Goal: Obtain resource: Download file/media

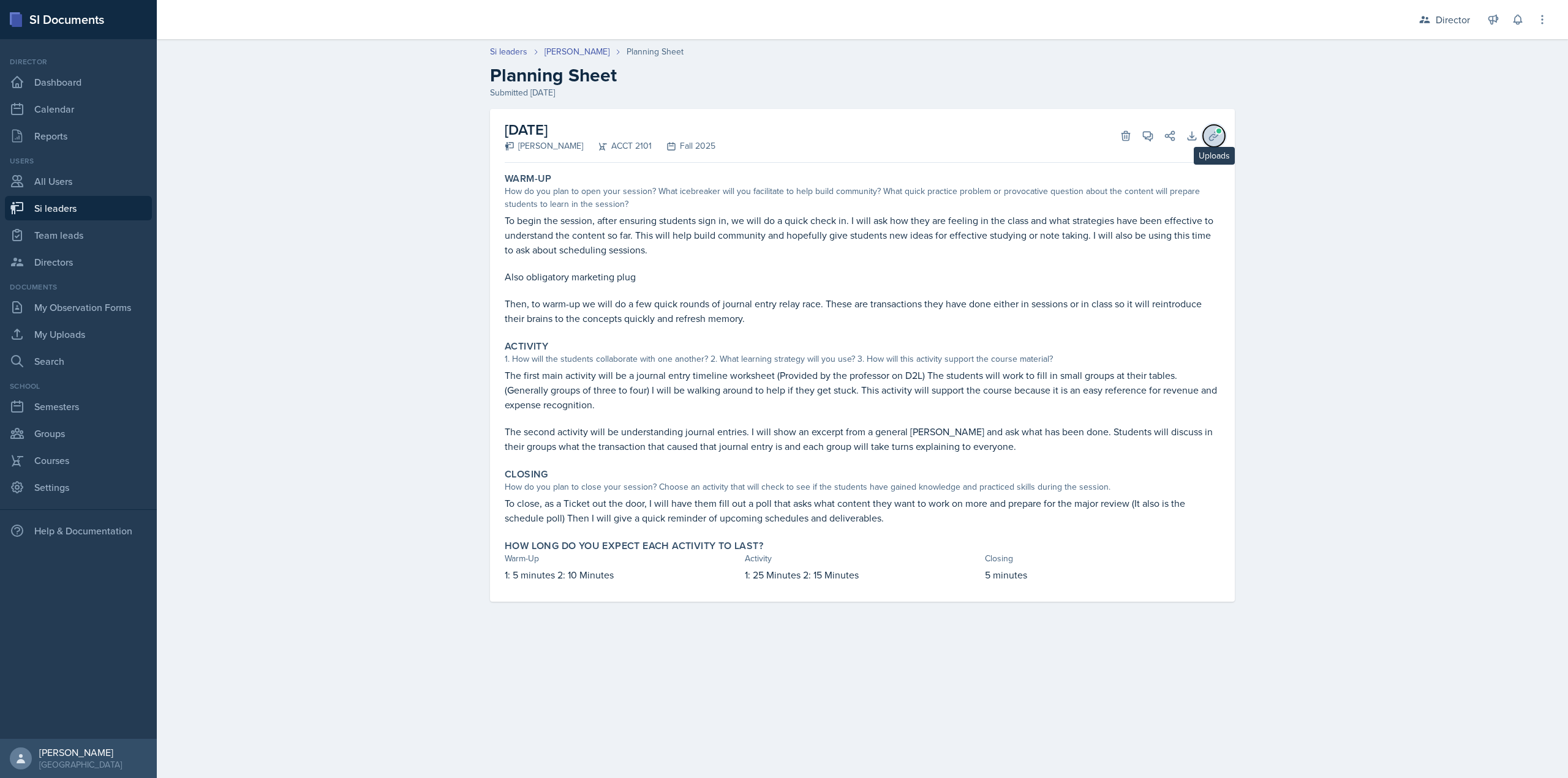
click at [1210, 133] on icon at bounding box center [1213, 135] width 12 height 12
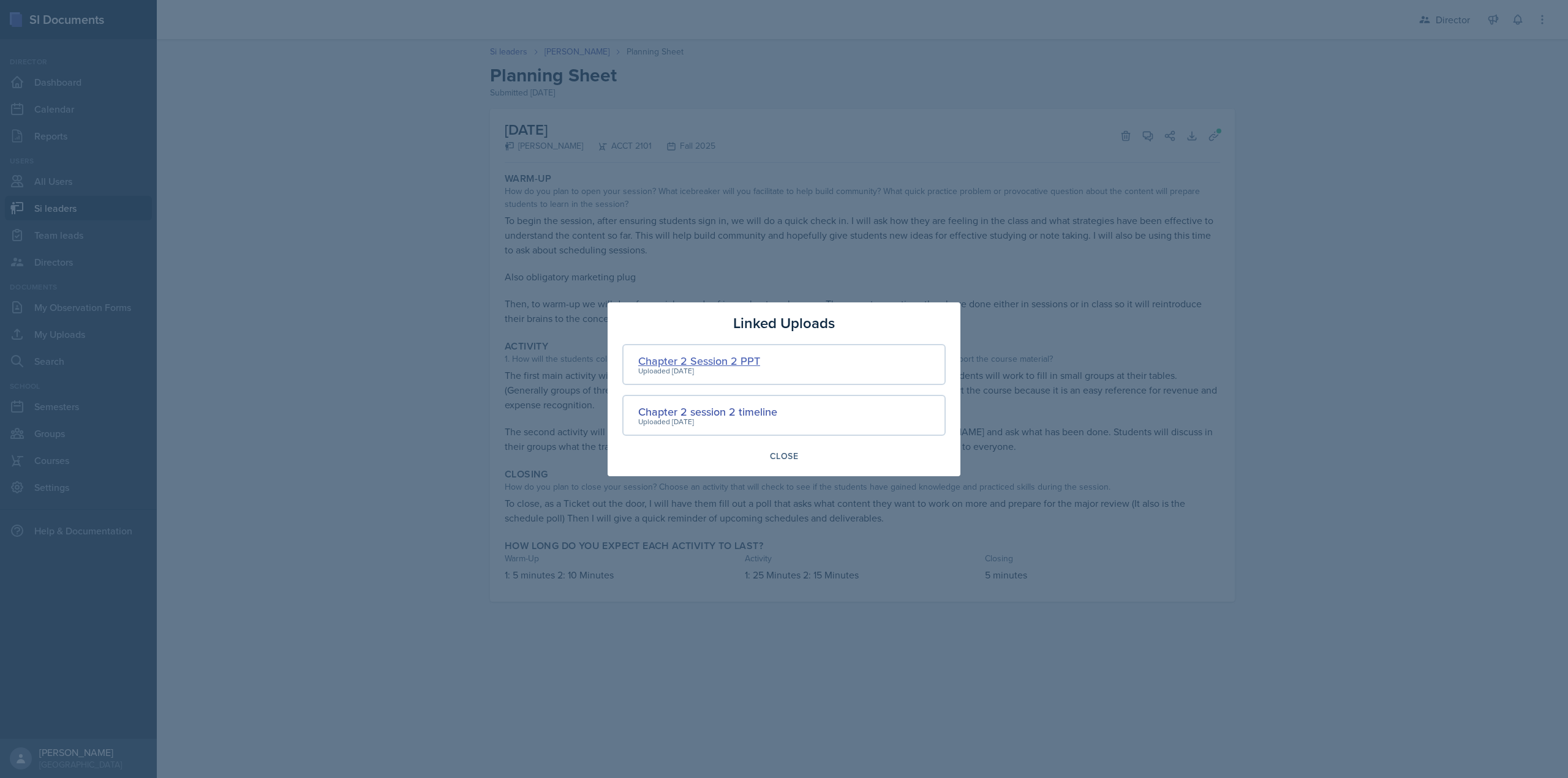
click at [728, 361] on div "Chapter 2 Session 2 PPT" at bounding box center [699, 361] width 122 height 17
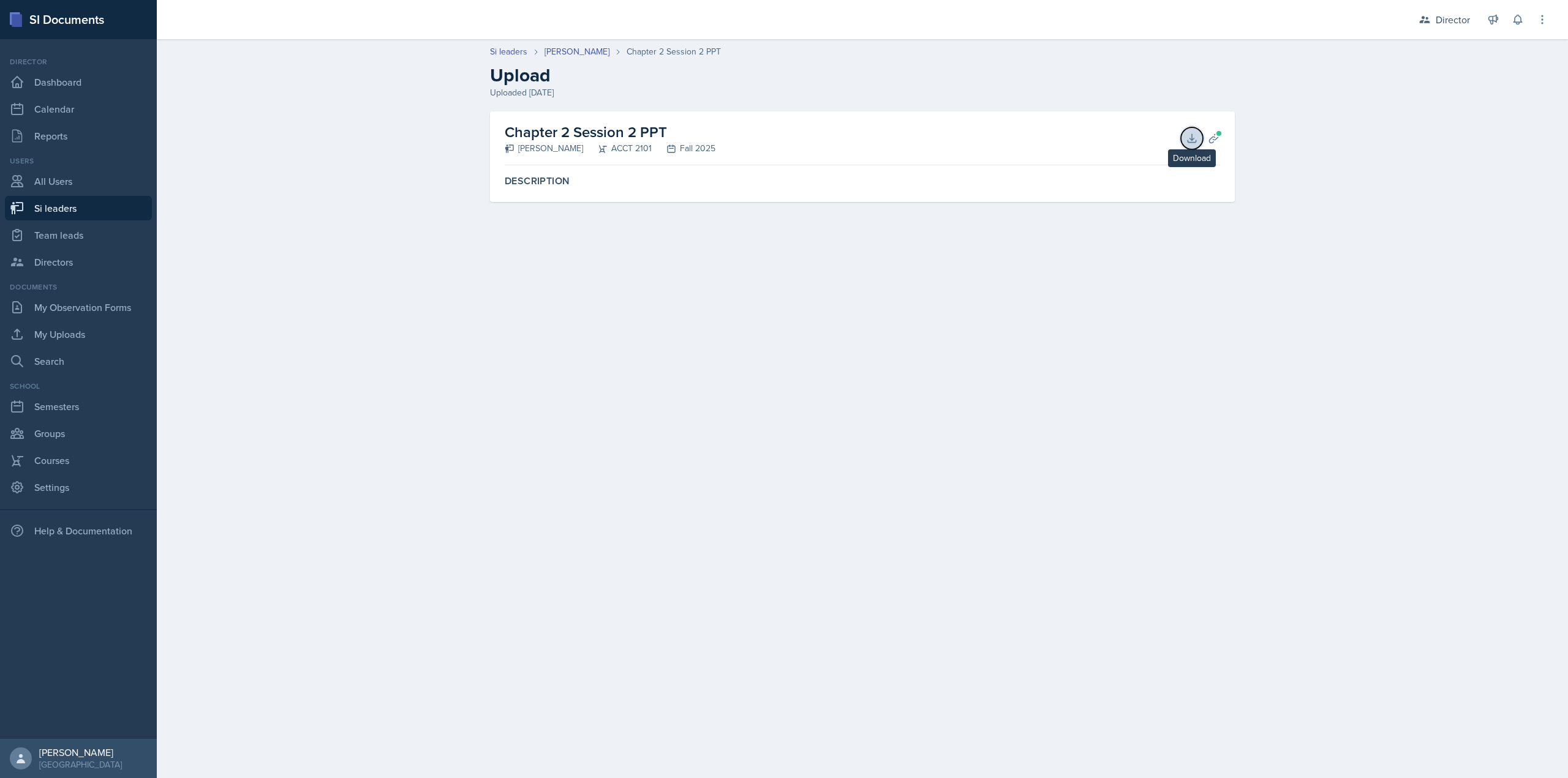
click at [1187, 142] on icon at bounding box center [1191, 138] width 12 height 12
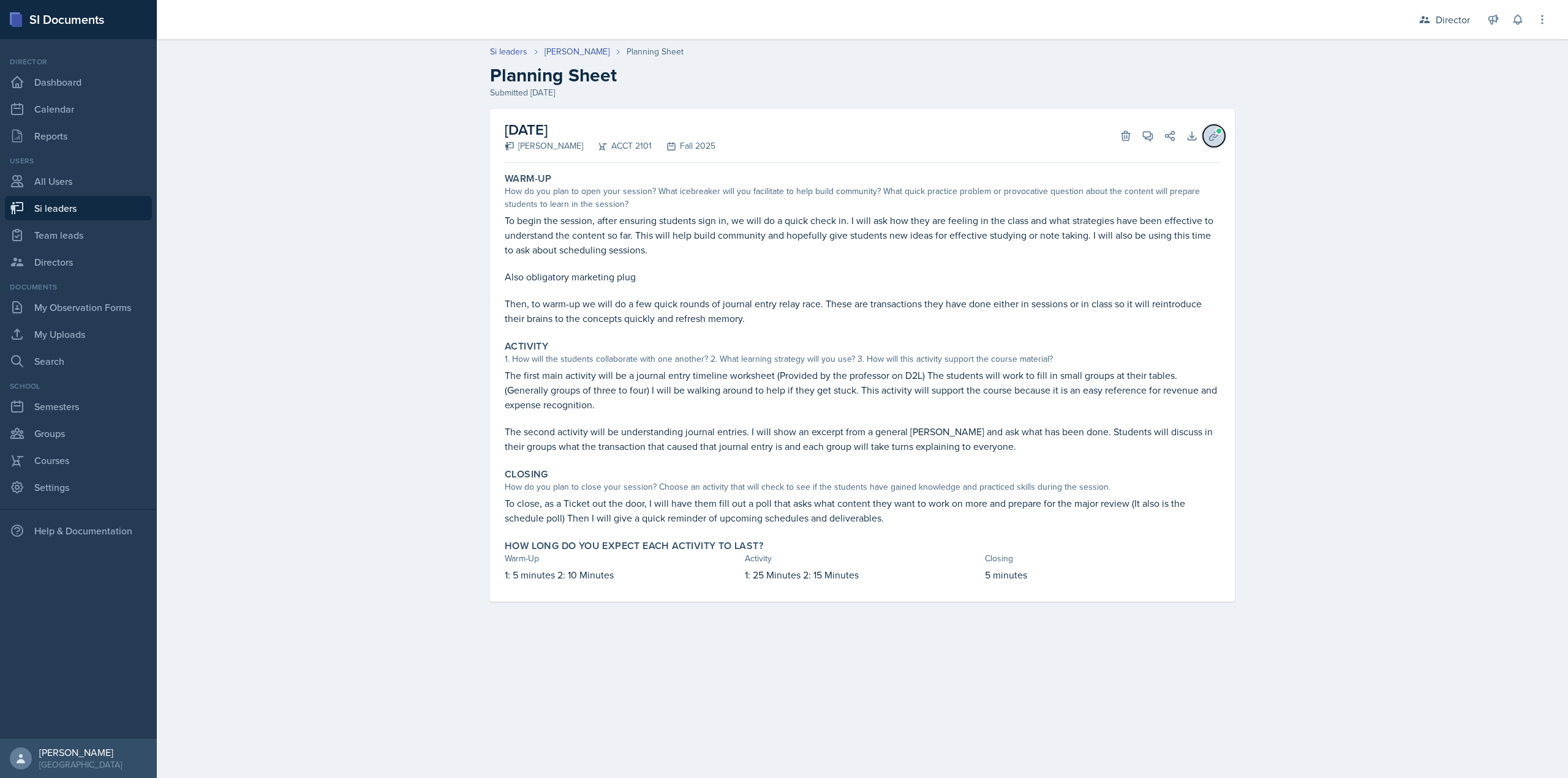
click at [1219, 132] on span at bounding box center [1219, 131] width 7 height 7
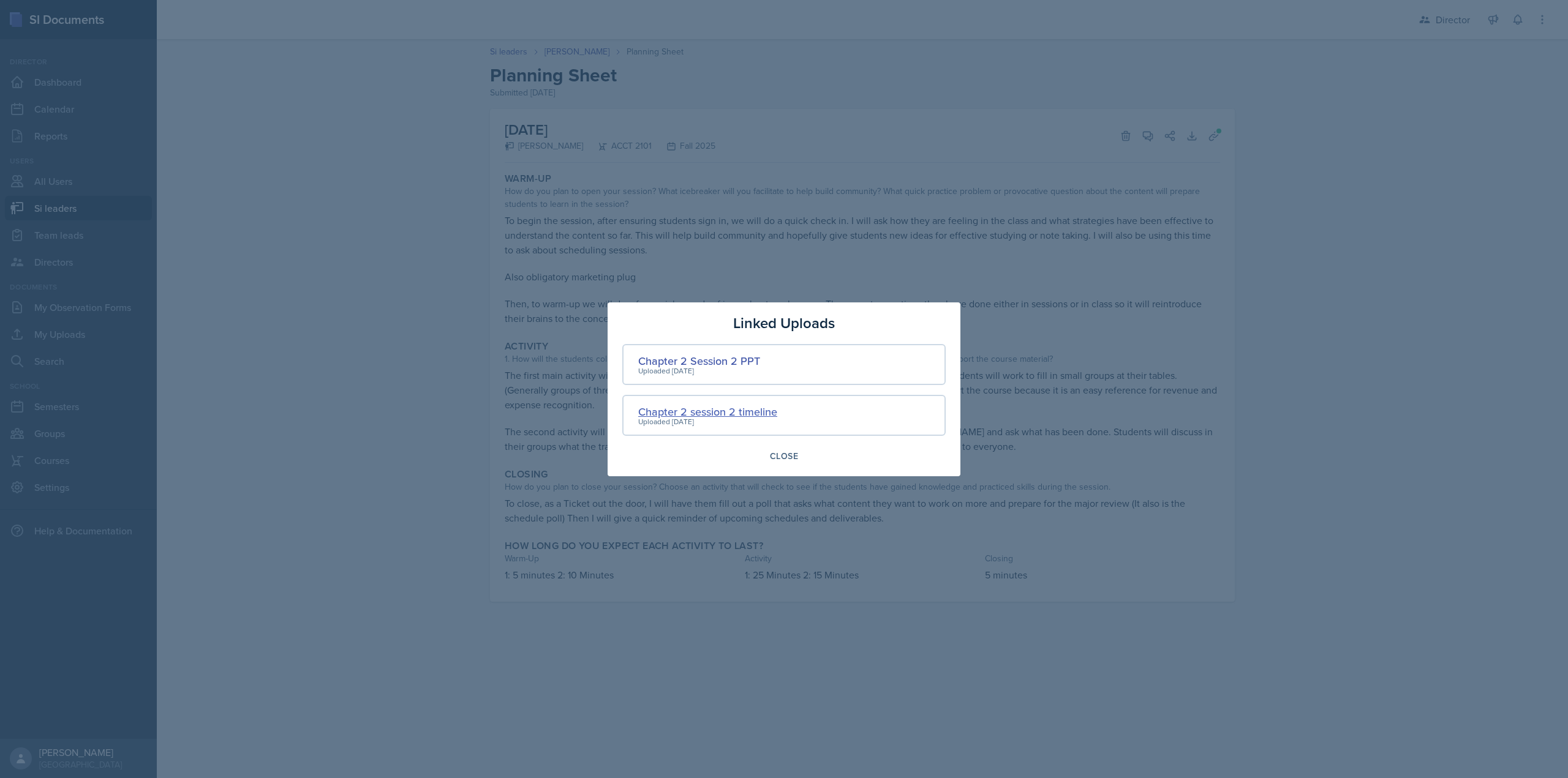
click at [736, 412] on div "Chapter 2 session 2 timeline" at bounding box center [708, 411] width 139 height 17
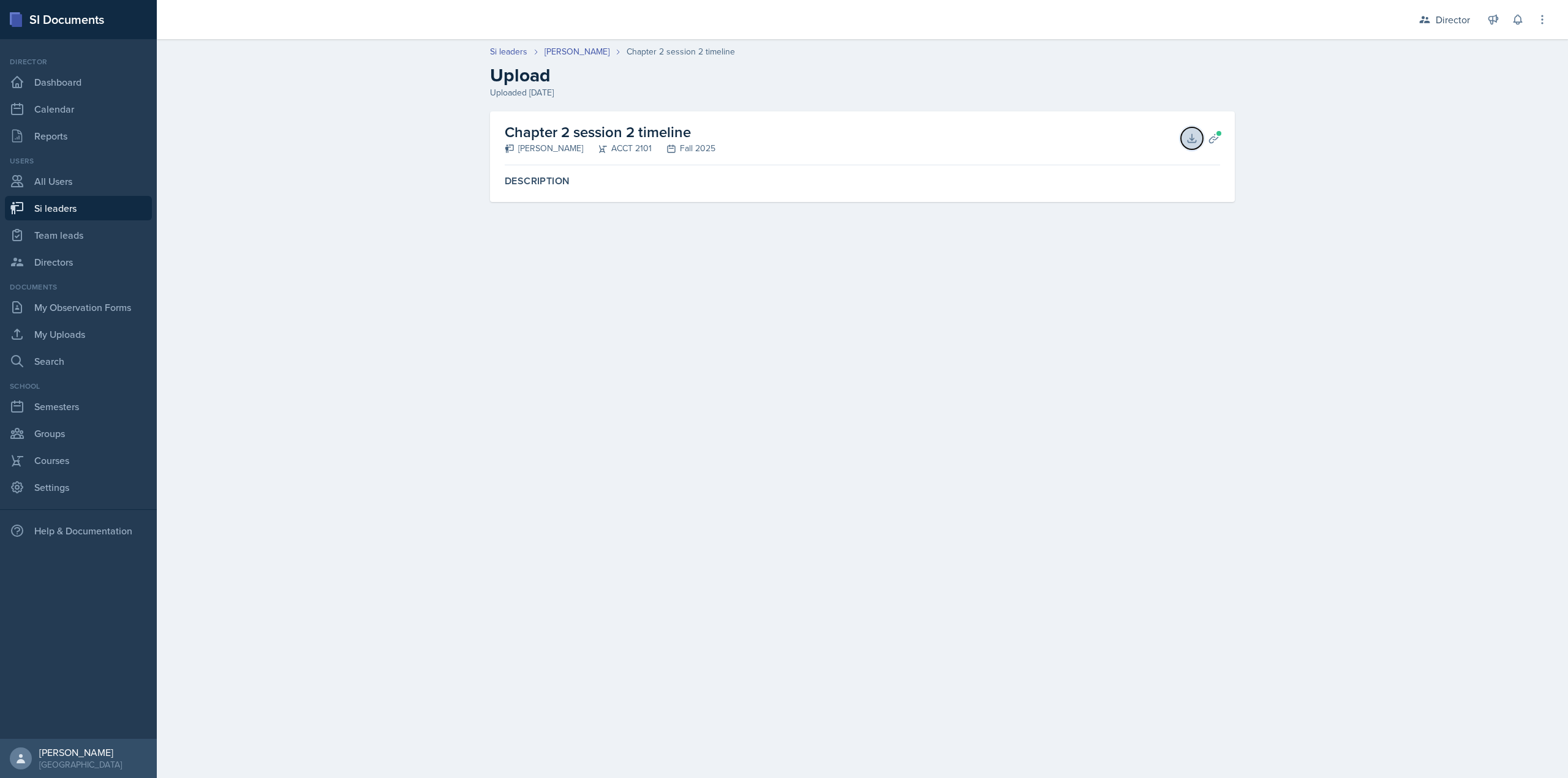
click at [1188, 139] on icon at bounding box center [1191, 138] width 12 height 12
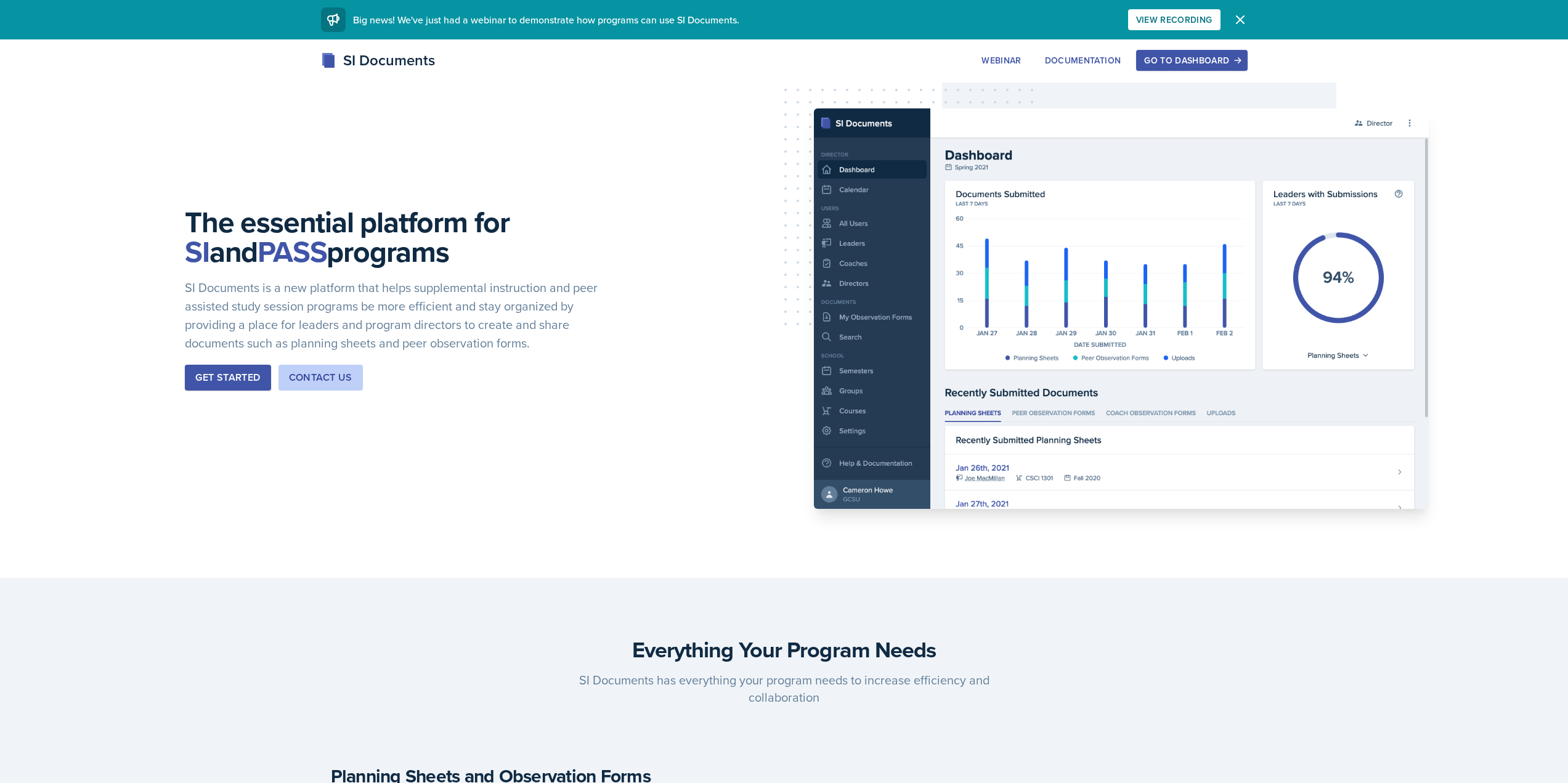
click at [1237, 64] on icon "button" at bounding box center [1237, 60] width 9 height 9
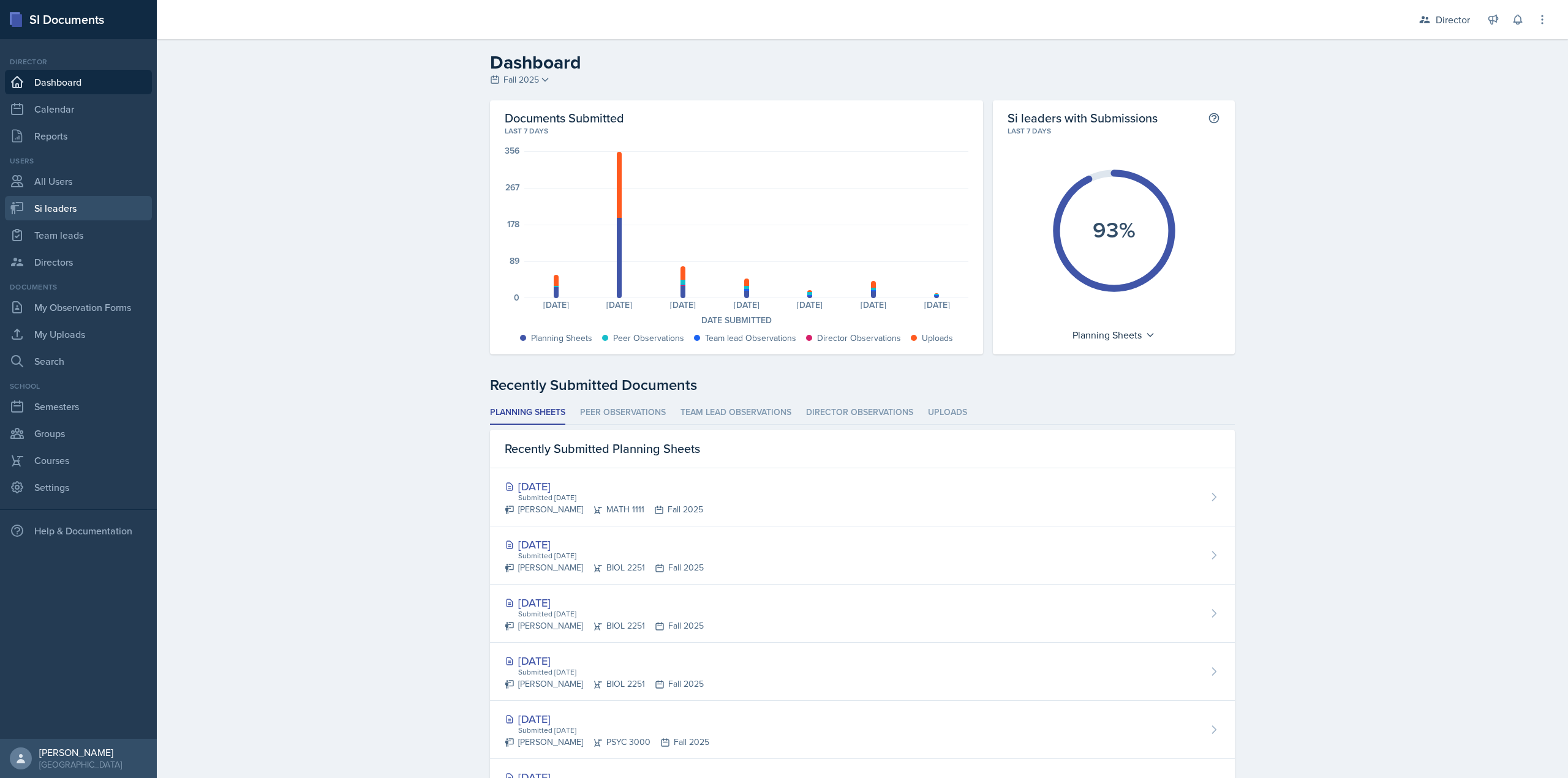
click at [108, 208] on link "Si leaders" at bounding box center [79, 208] width 147 height 24
select select "2bed604d-1099-4043-b1bc-2365e8740244"
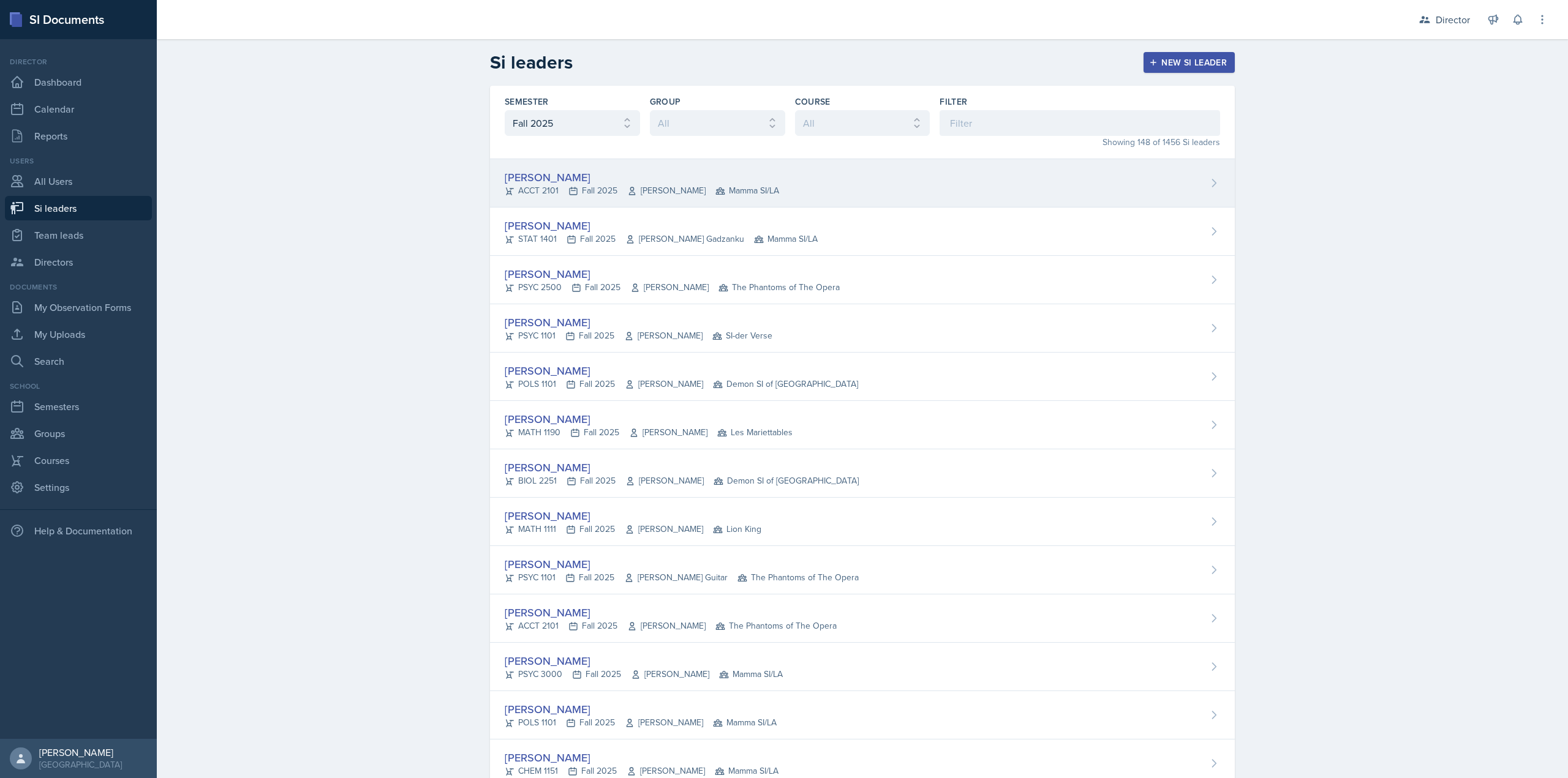
click at [798, 176] on div "[PERSON_NAME] ACCT 2101 Fall 2025 [PERSON_NAME] Mamma SI/LA" at bounding box center [862, 183] width 744 height 48
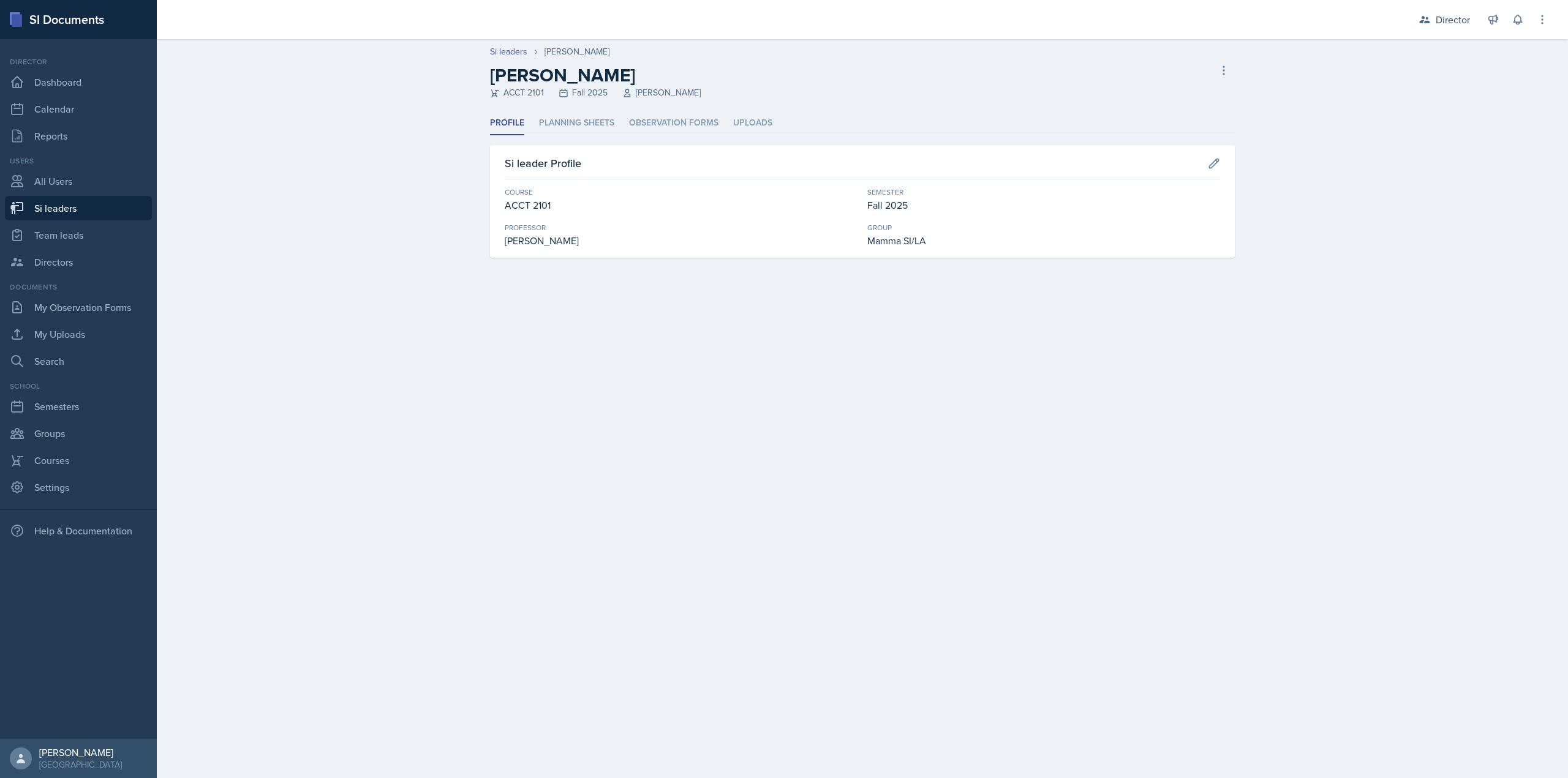
click at [565, 113] on li "Planning Sheets" at bounding box center [576, 123] width 76 height 24
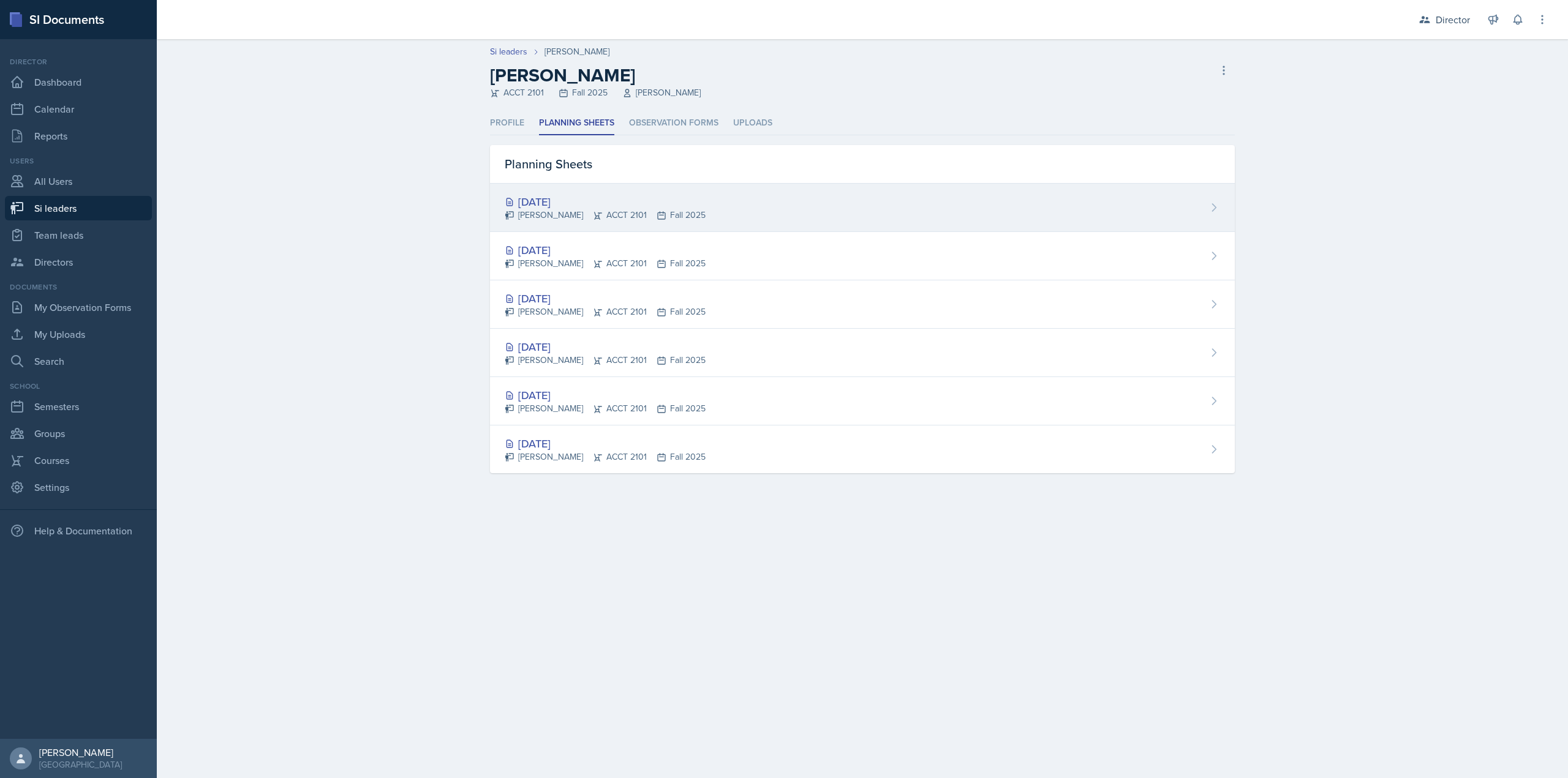
click at [605, 218] on div "[PERSON_NAME] ACCT 2101 Fall 2025" at bounding box center [605, 215] width 201 height 13
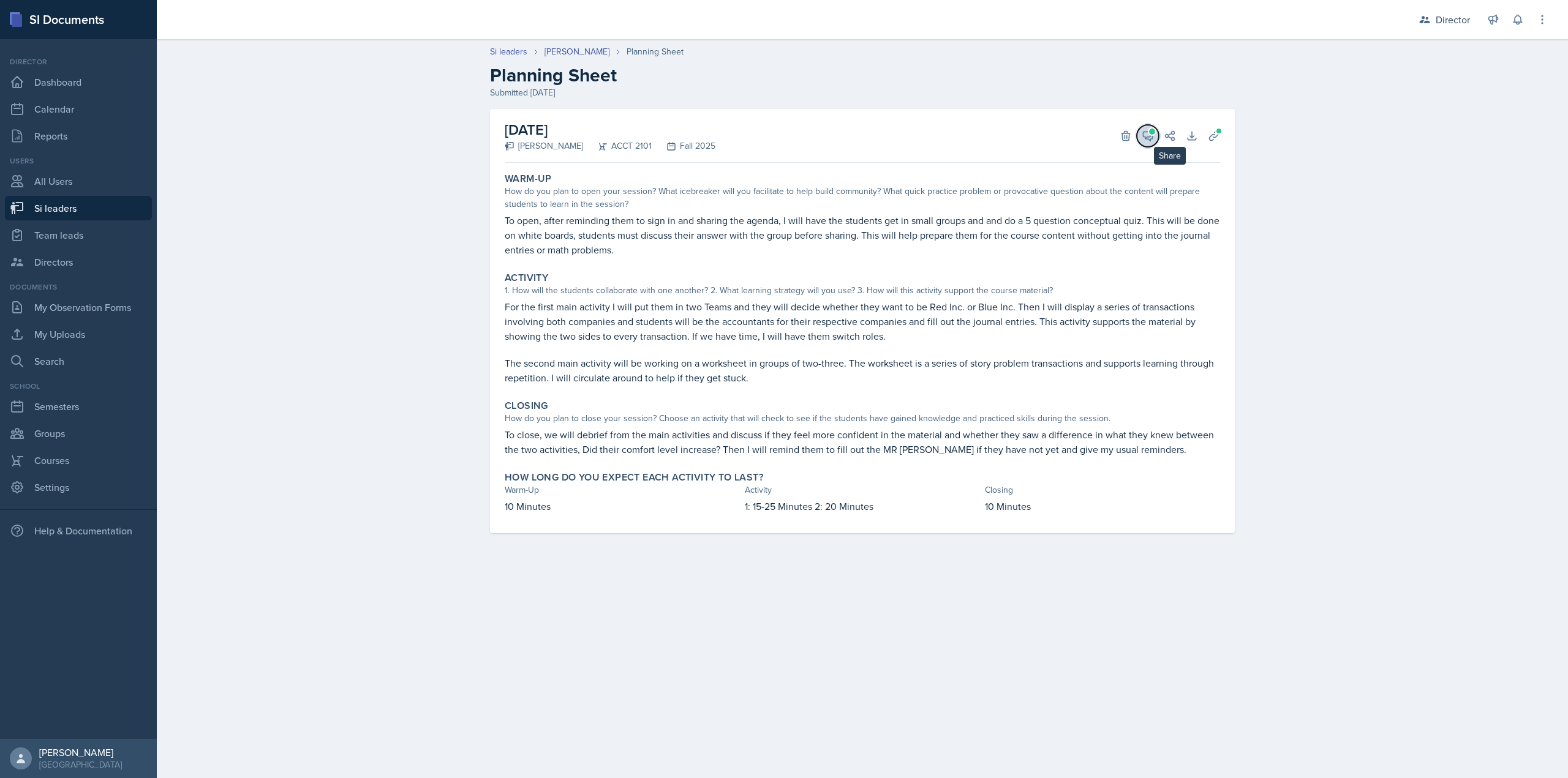
click at [1157, 138] on button "View Comments" at bounding box center [1147, 135] width 22 height 22
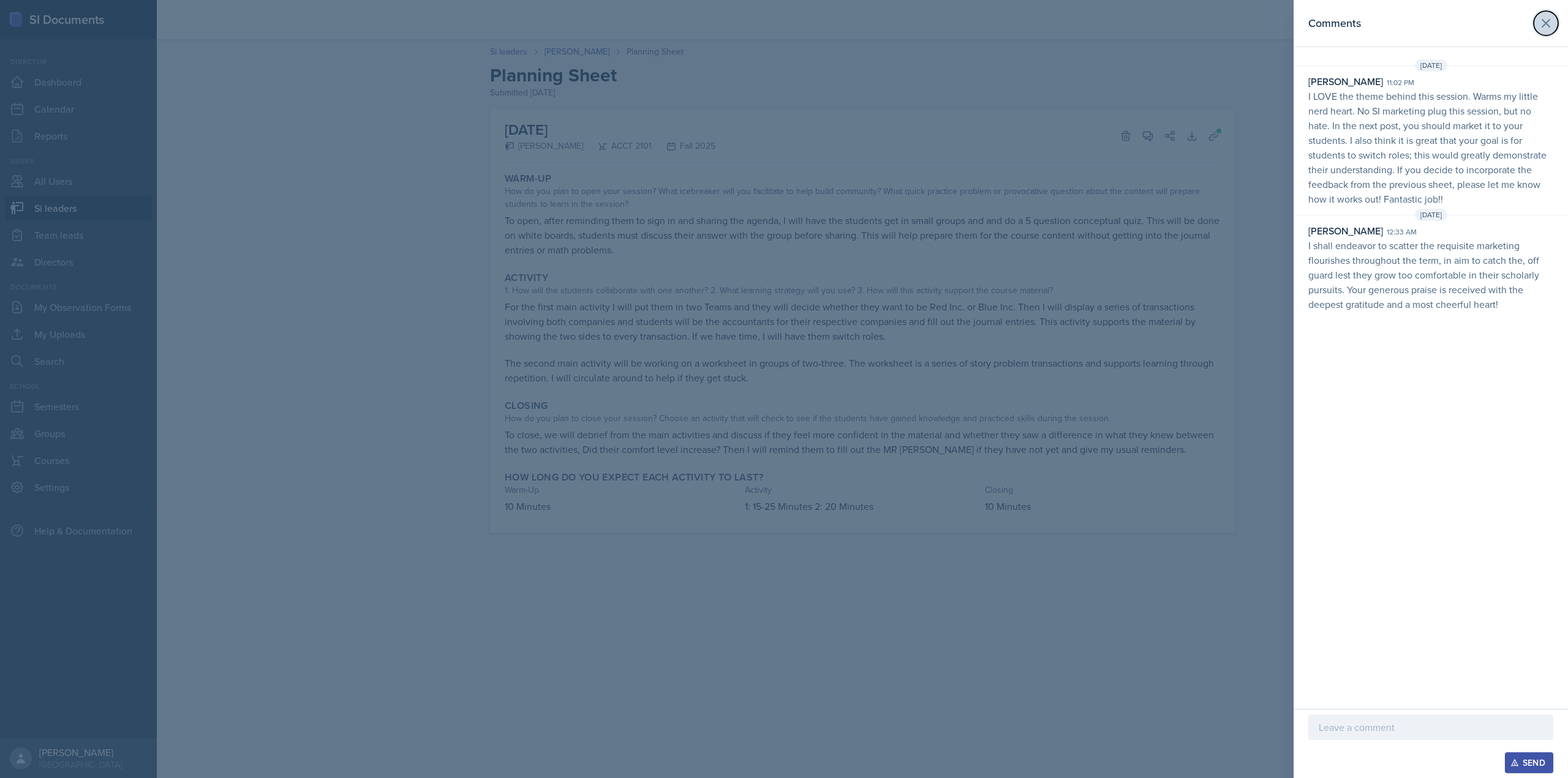
click at [1541, 27] on icon at bounding box center [1546, 23] width 14 height 14
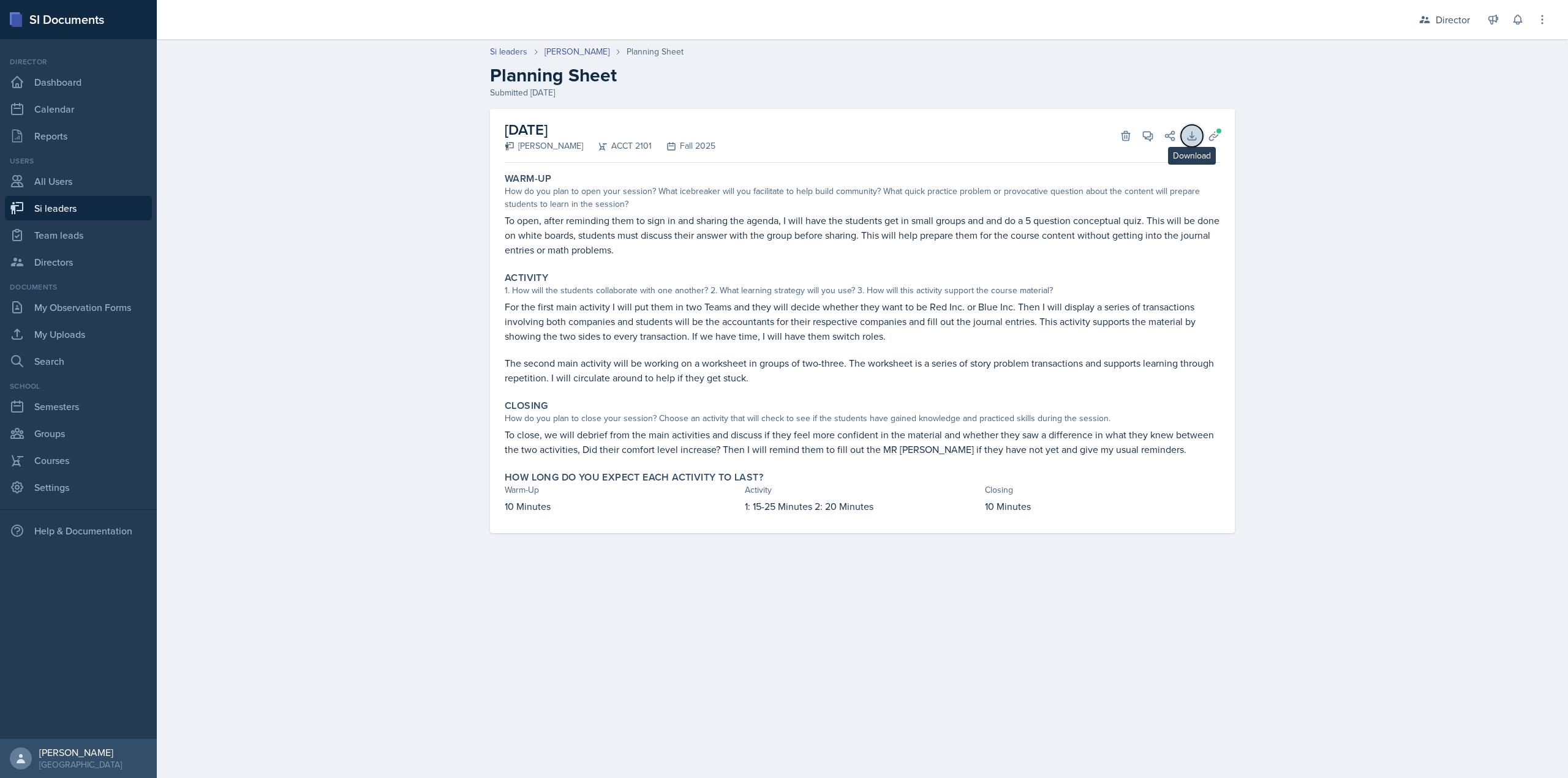
click at [1195, 139] on icon at bounding box center [1191, 135] width 12 height 12
click at [1221, 131] on span at bounding box center [1219, 131] width 7 height 7
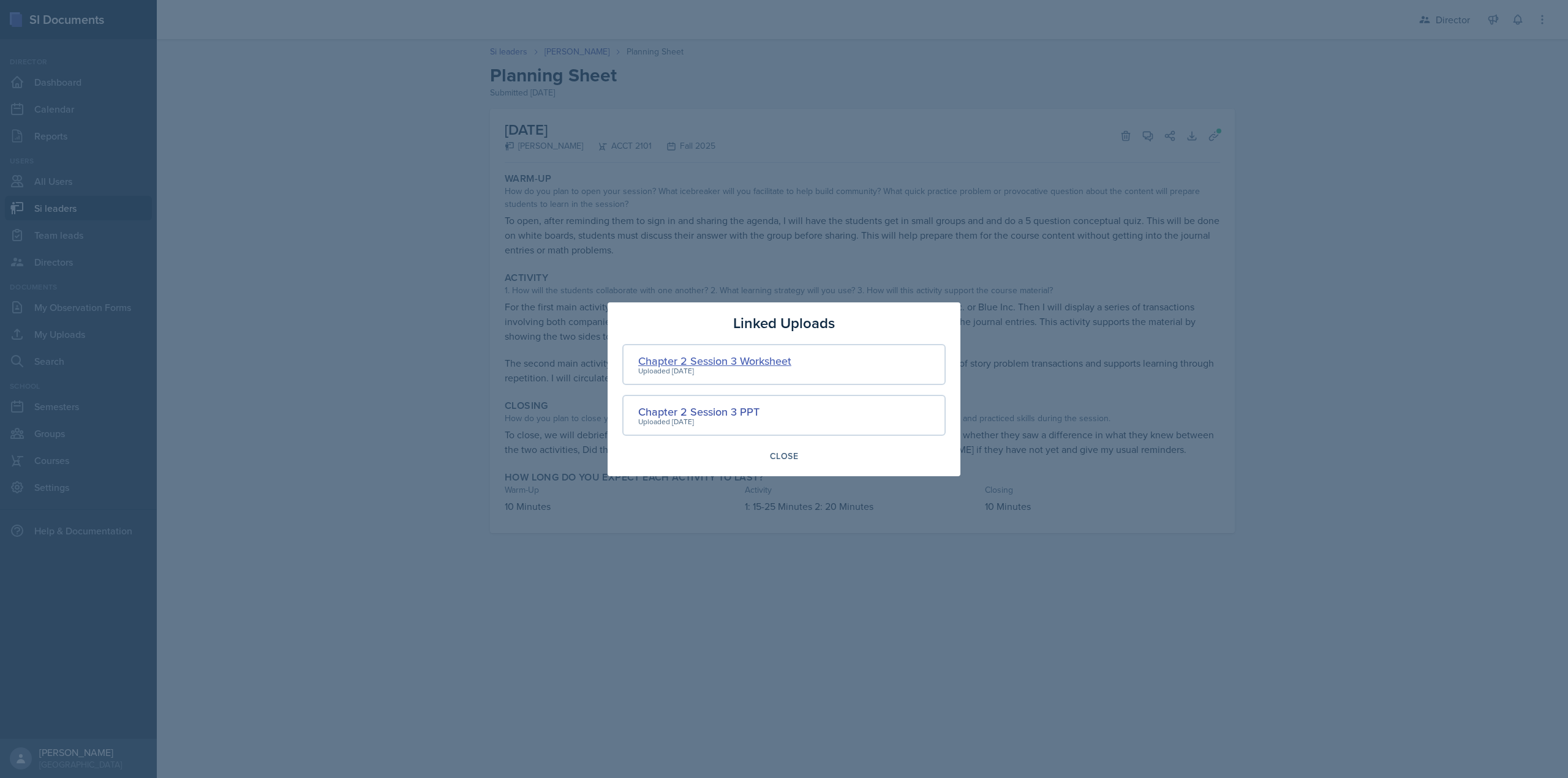
click at [728, 362] on div "Chapter 2 Session 3 Worksheet" at bounding box center [715, 361] width 153 height 17
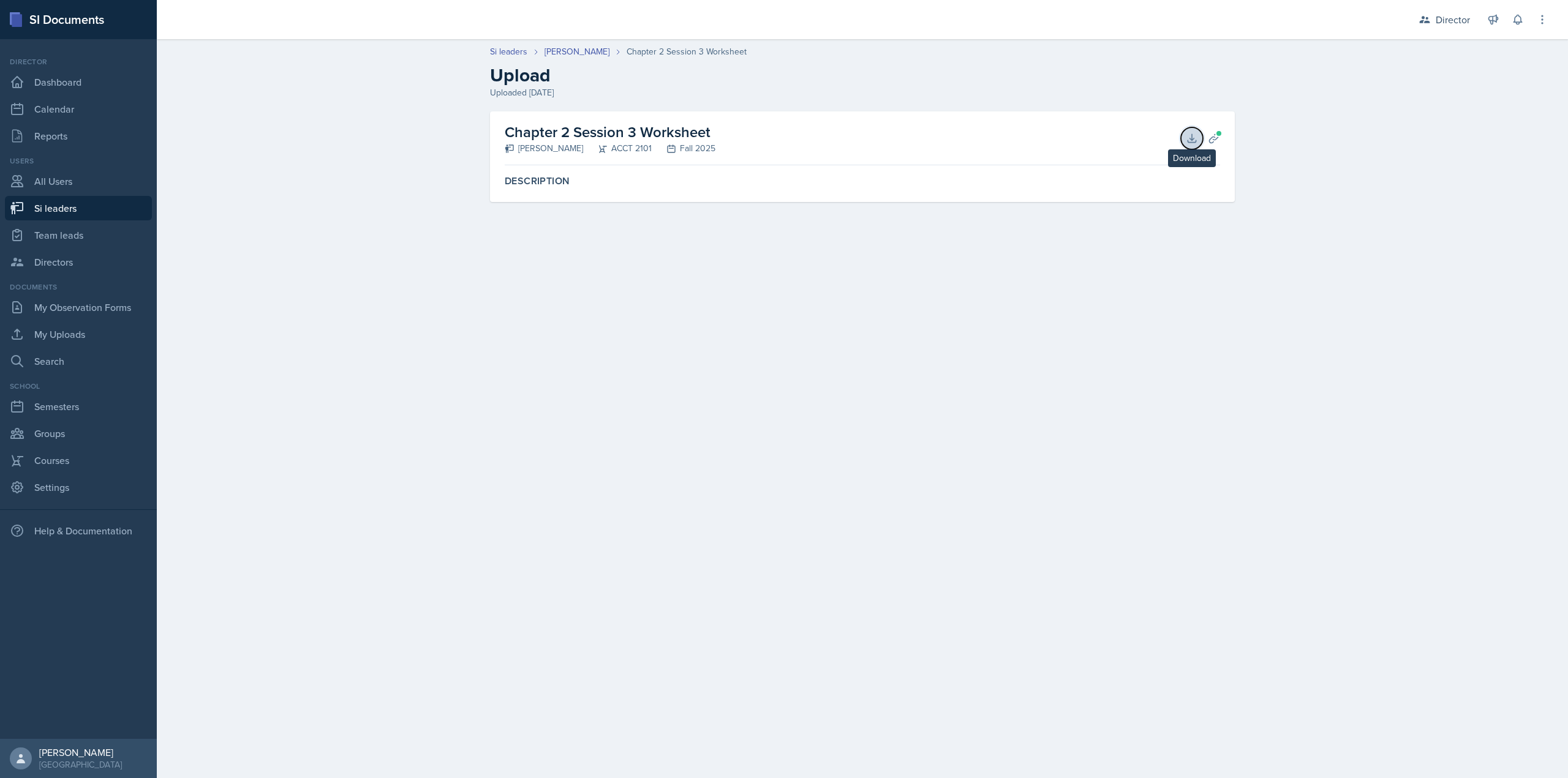
click at [1193, 137] on icon at bounding box center [1191, 138] width 12 height 12
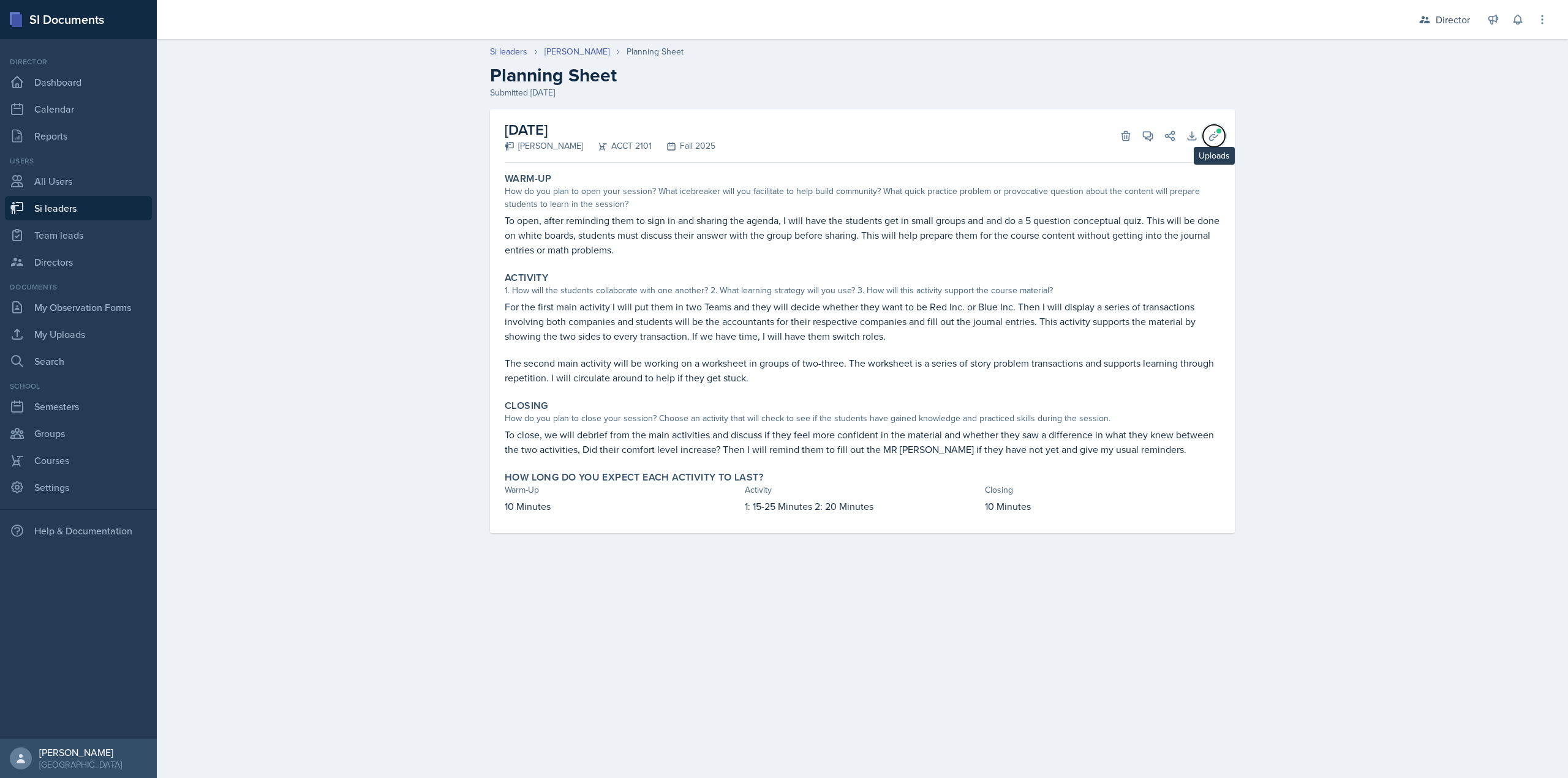
click at [1209, 138] on icon at bounding box center [1213, 135] width 9 height 9
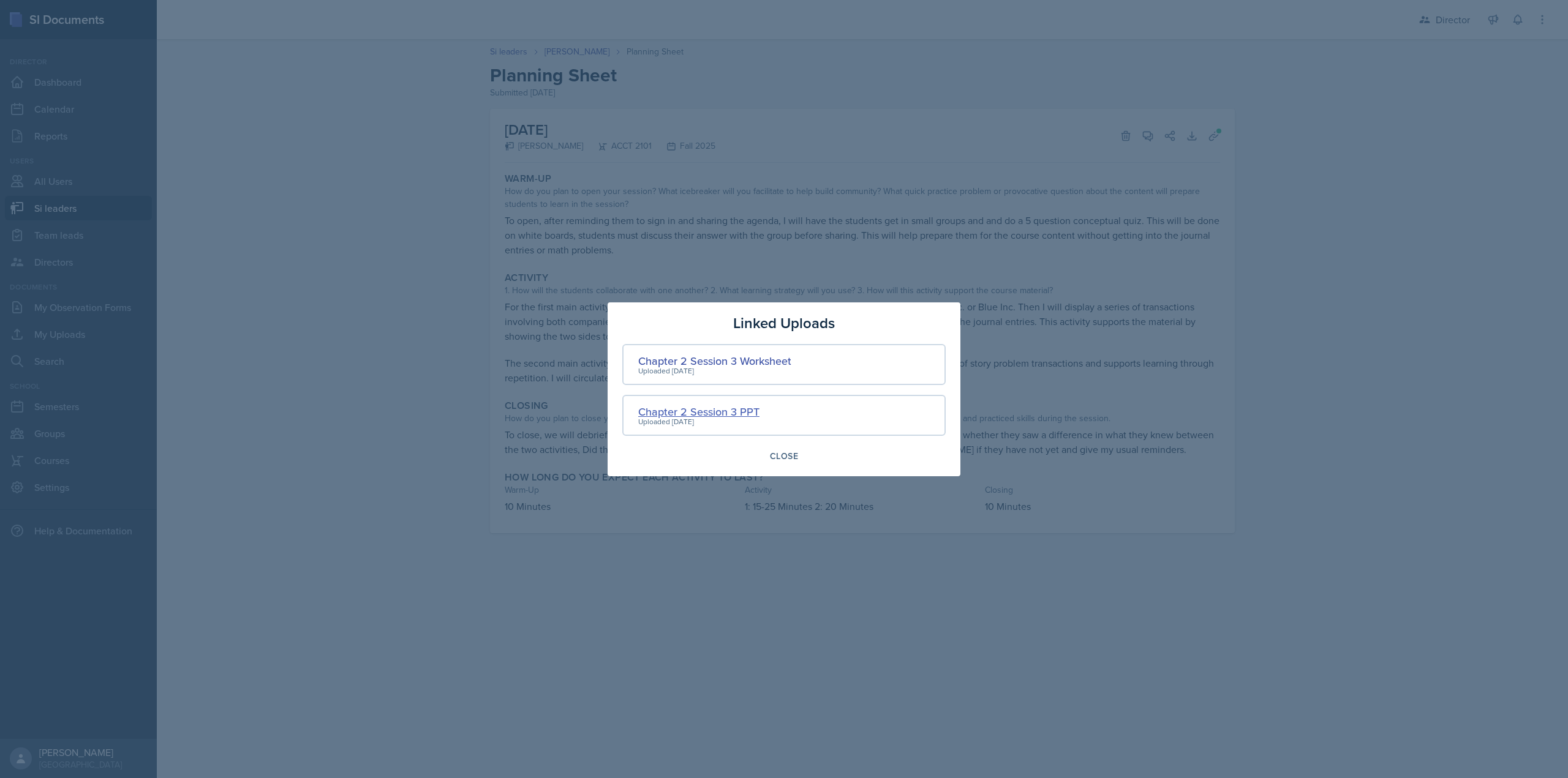
click at [687, 410] on div "Chapter 2 Session 3 PPT" at bounding box center [699, 411] width 121 height 17
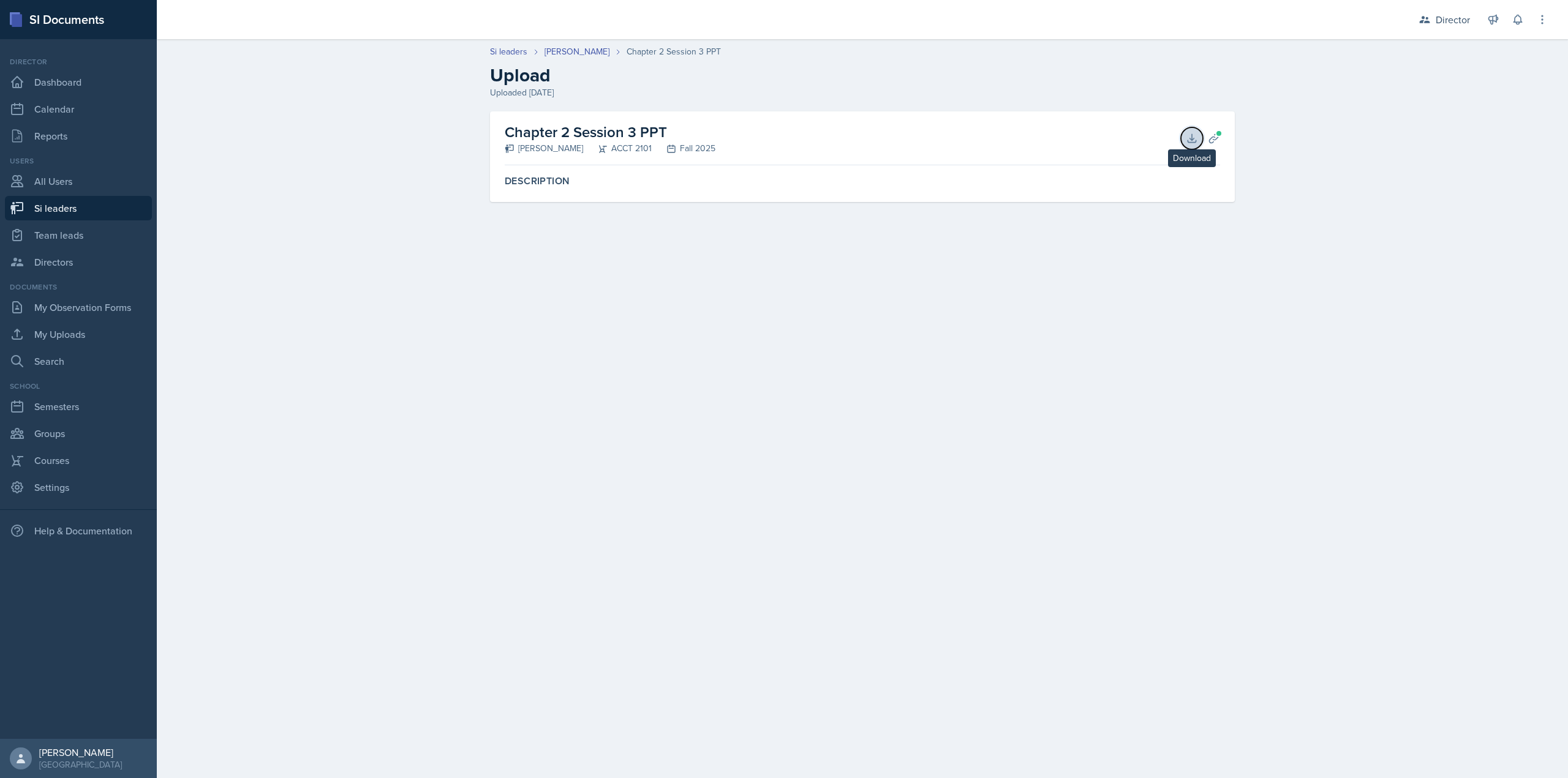
click at [1193, 136] on icon at bounding box center [1191, 138] width 12 height 12
click at [1208, 134] on icon at bounding box center [1213, 138] width 12 height 12
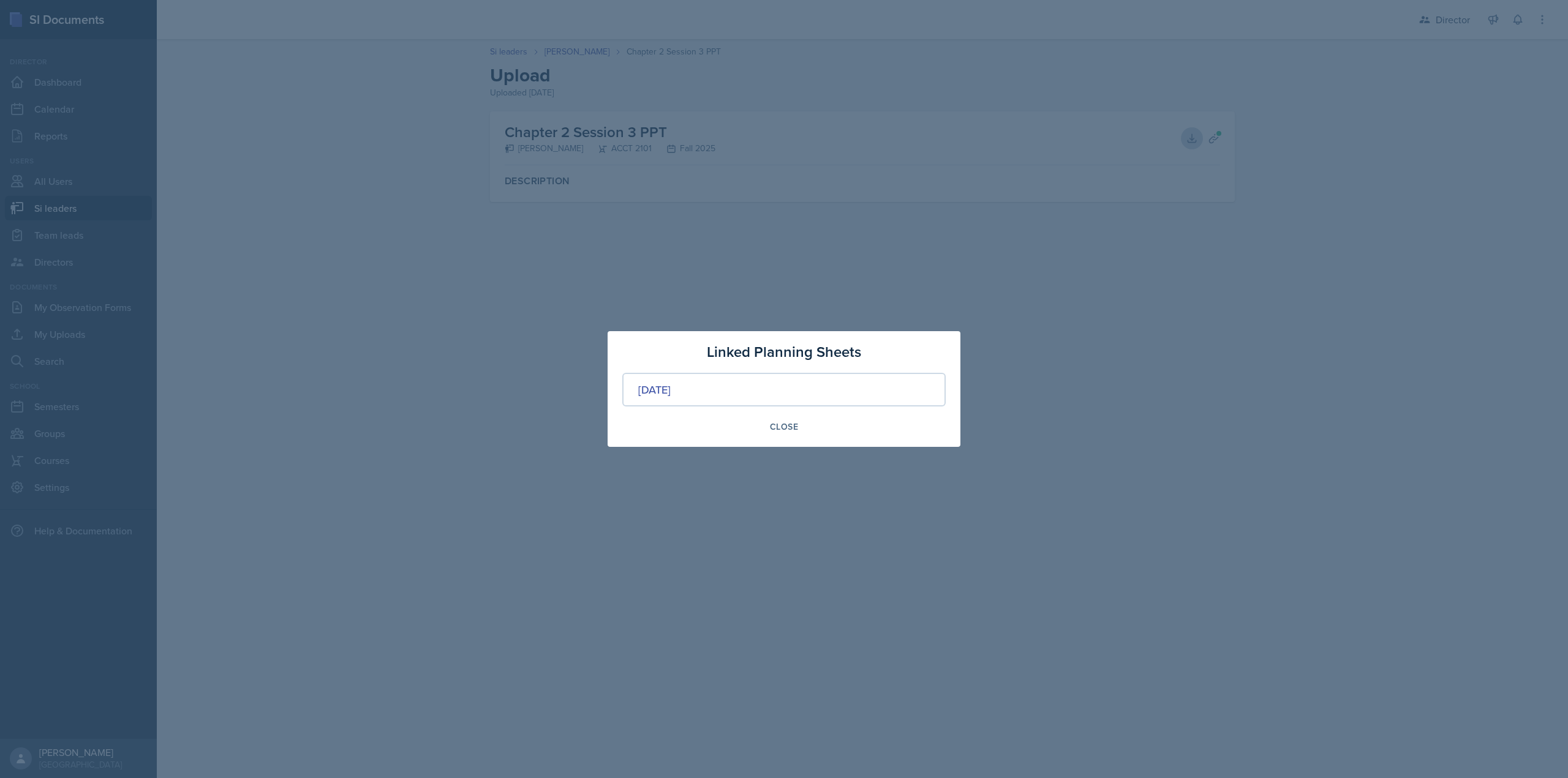
click at [692, 381] on div "[DATE]" at bounding box center [783, 390] width 324 height 34
click at [671, 385] on div "[DATE]" at bounding box center [654, 389] width 32 height 17
